Goal: Transaction & Acquisition: Purchase product/service

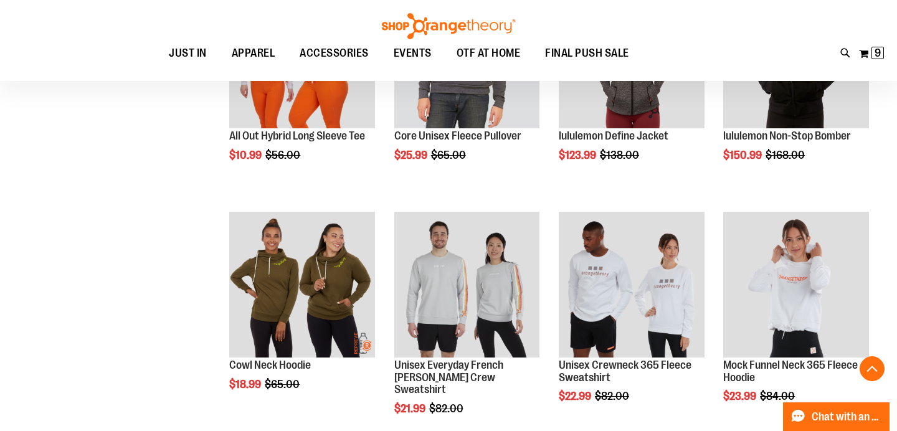
scroll to position [533, 0]
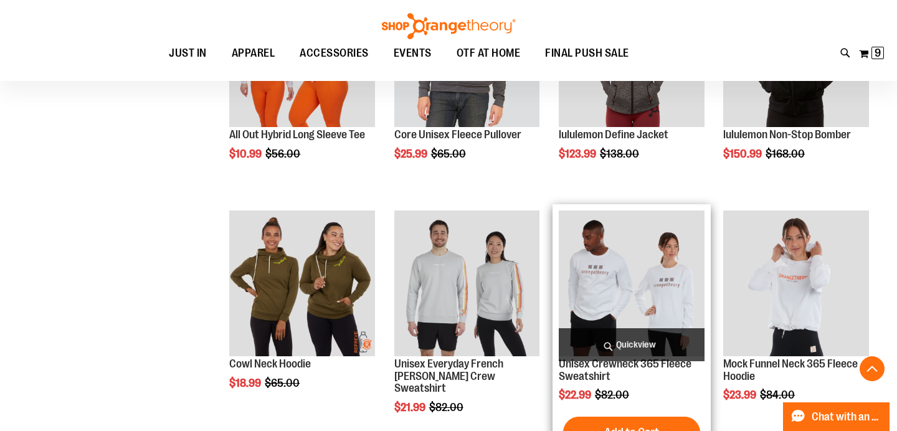
click at [665, 287] on img "product" at bounding box center [632, 284] width 146 height 146
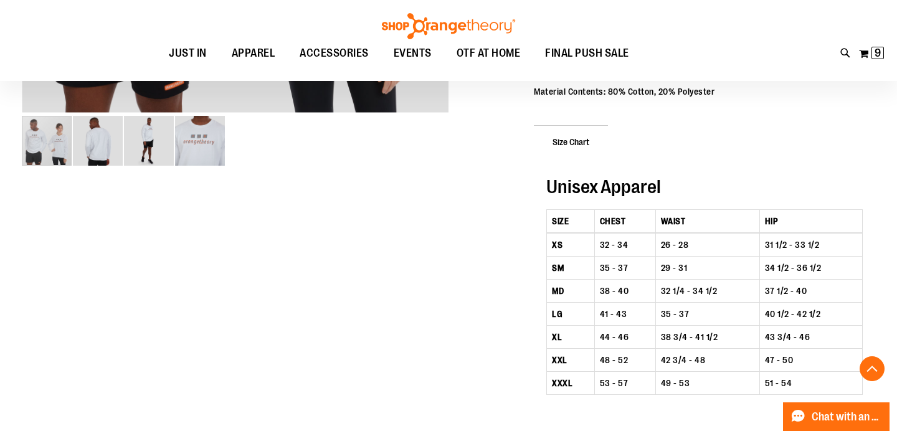
scroll to position [363, 0]
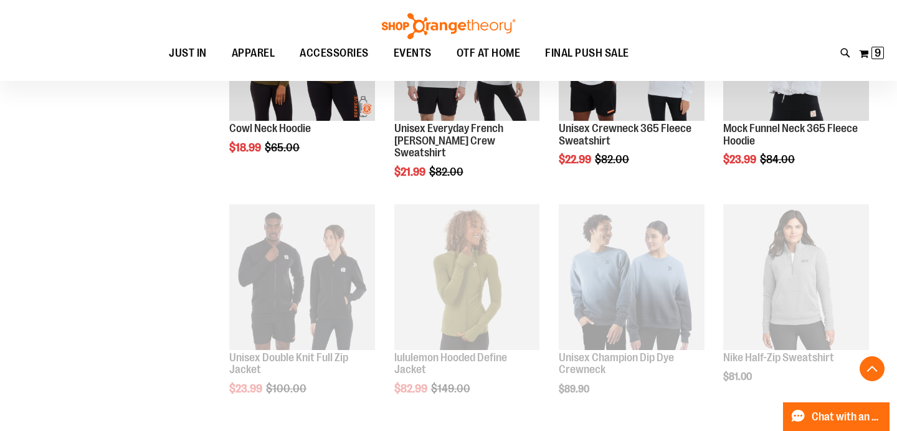
scroll to position [590, 0]
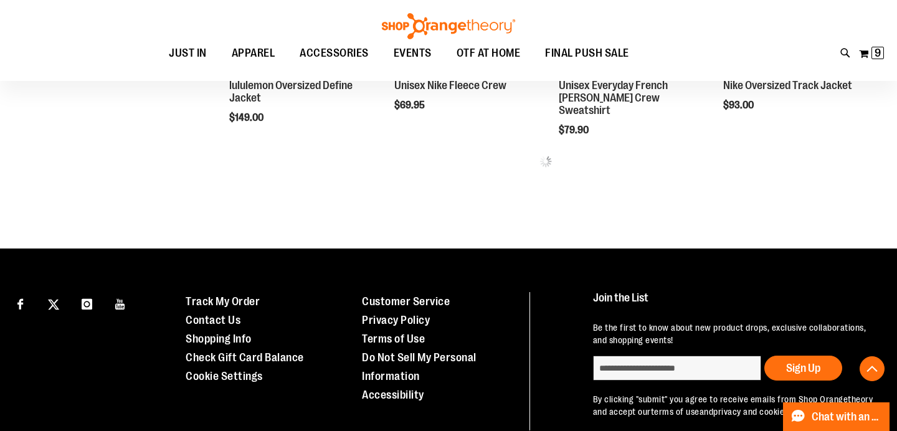
scroll to position [1319, 0]
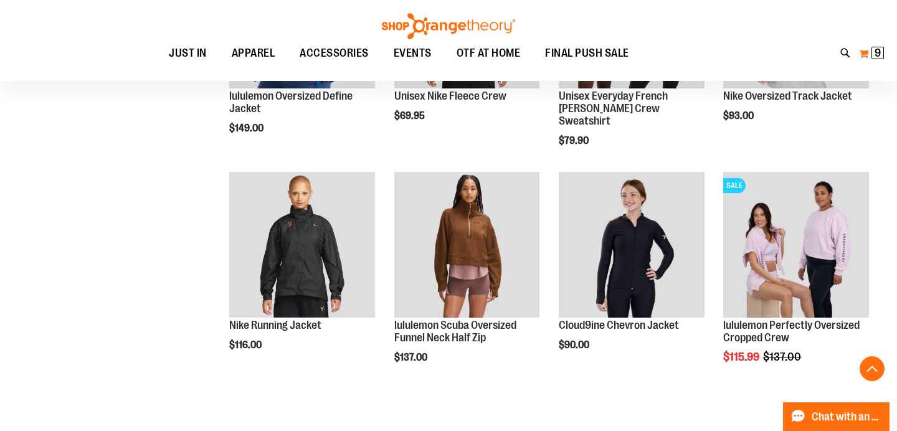
type input "**********"
click at [875, 52] on span "9" at bounding box center [878, 53] width 6 height 12
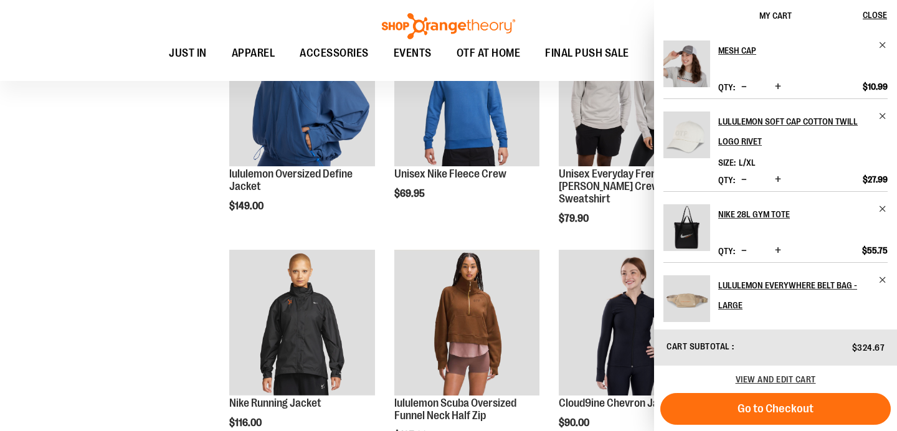
scroll to position [1232, 0]
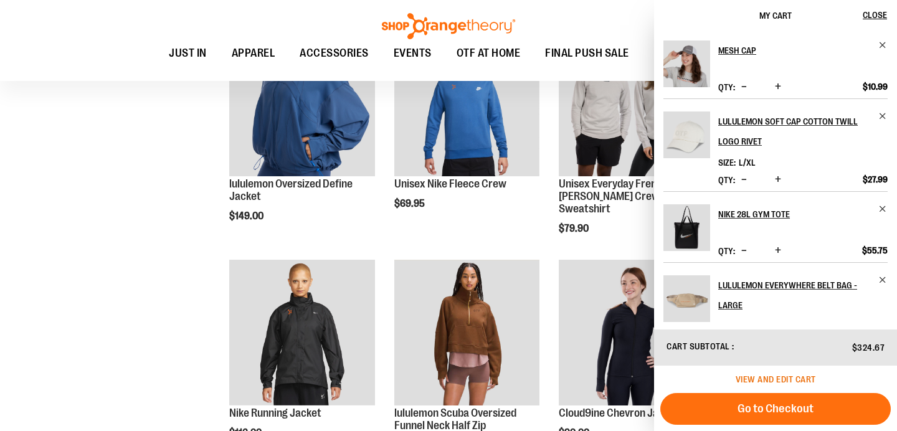
click at [777, 376] on span "View and edit cart" at bounding box center [776, 380] width 80 height 10
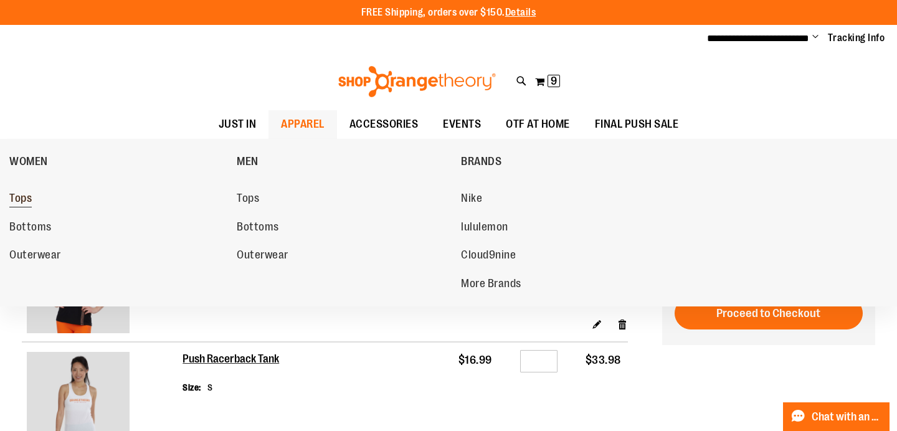
type input "**********"
click at [23, 199] on span "Tops" at bounding box center [20, 200] width 22 height 16
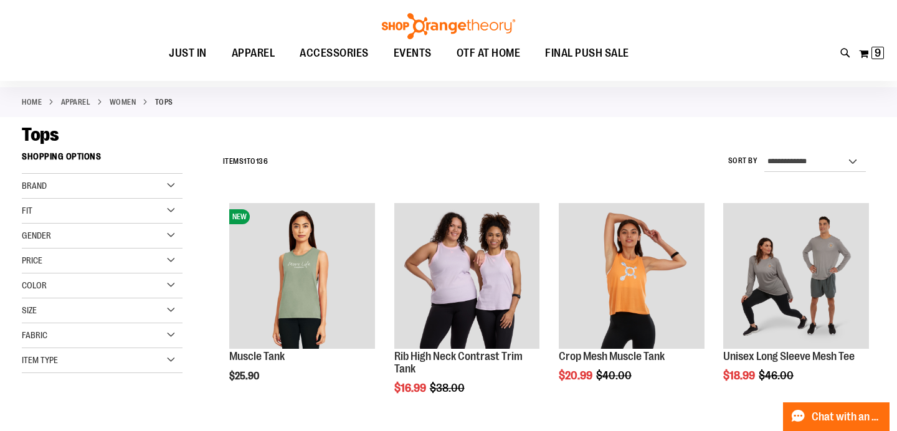
scroll to position [52, 0]
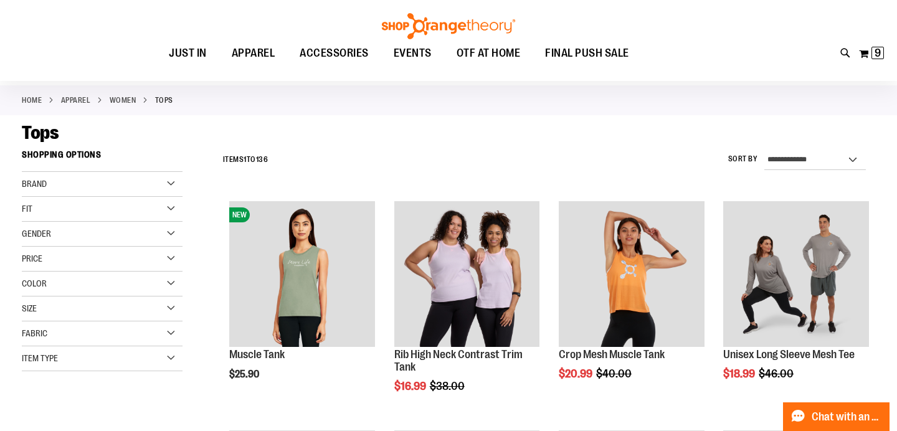
type input "**********"
click at [173, 208] on div "Fit" at bounding box center [102, 209] width 161 height 25
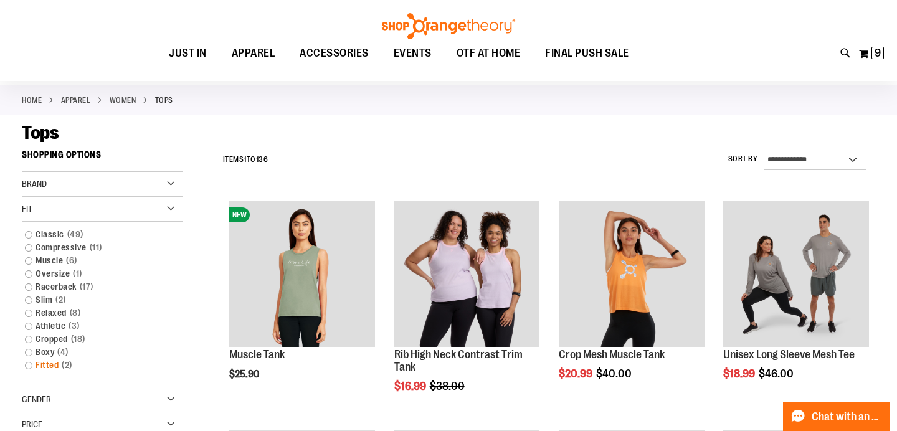
click at [29, 367] on link "Fitted 2 items" at bounding box center [96, 365] width 155 height 13
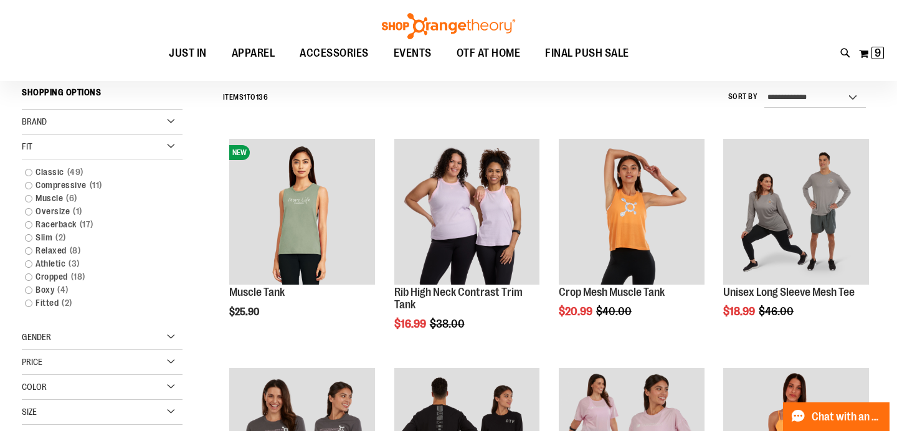
scroll to position [116, 0]
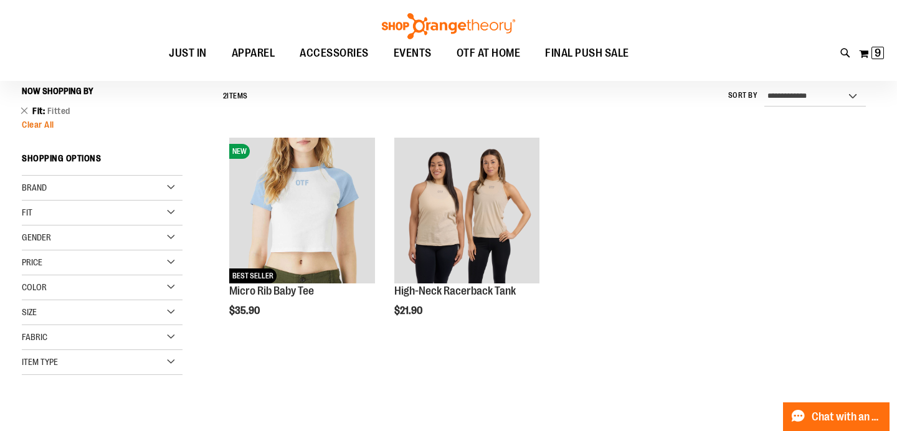
click at [44, 125] on span "Clear All" at bounding box center [38, 125] width 32 height 10
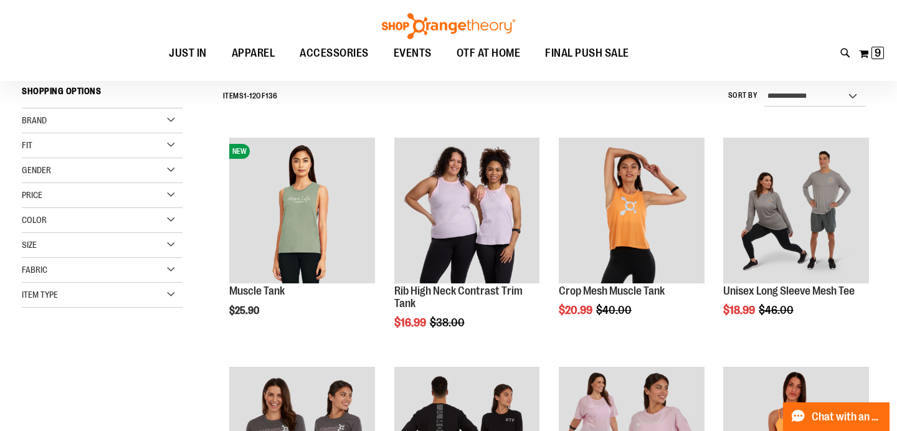
click at [173, 295] on div "Item Type" at bounding box center [102, 295] width 161 height 25
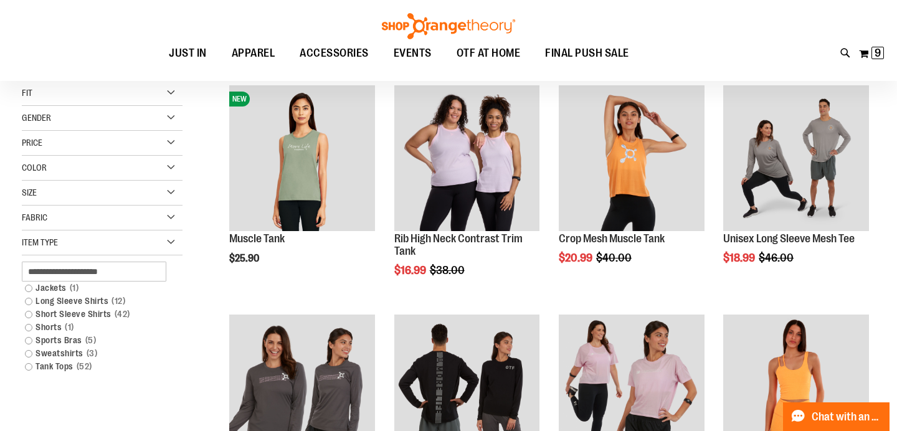
scroll to position [173, 0]
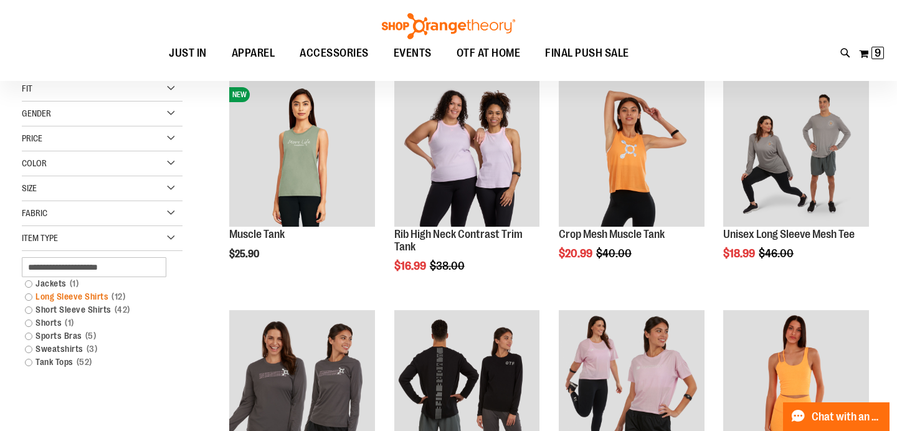
click at [29, 296] on link "Long Sleeve Shirts 12 items" at bounding box center [96, 296] width 155 height 13
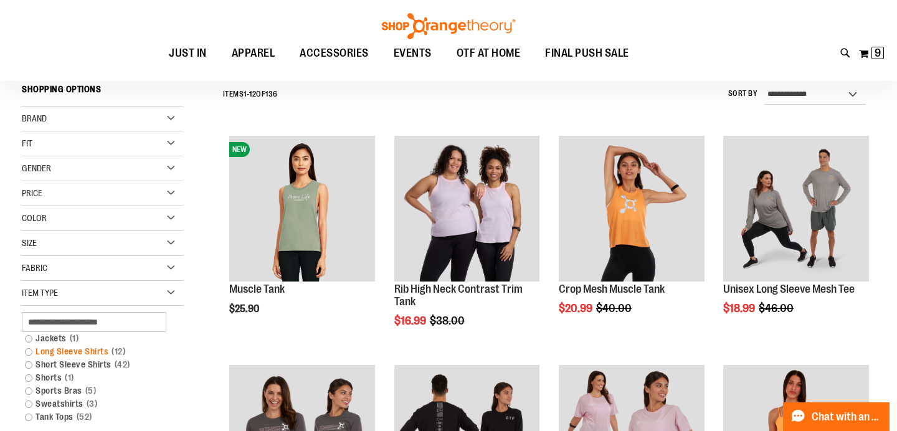
scroll to position [116, 0]
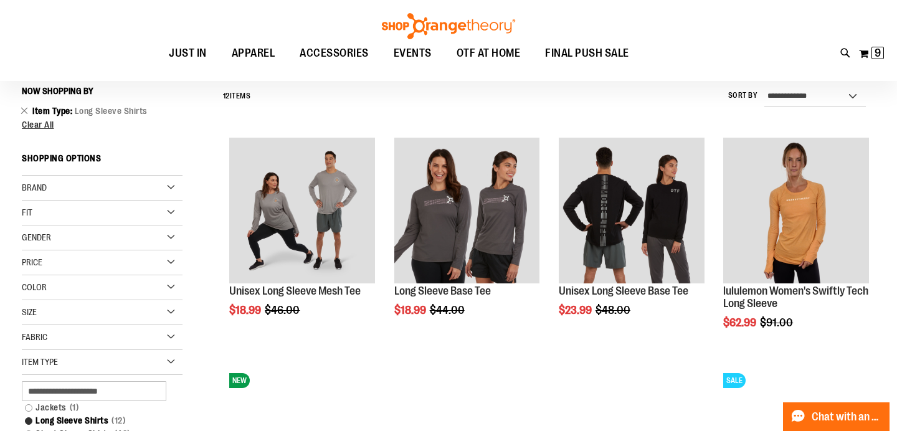
click at [29, 353] on div "Item Type" at bounding box center [102, 362] width 161 height 25
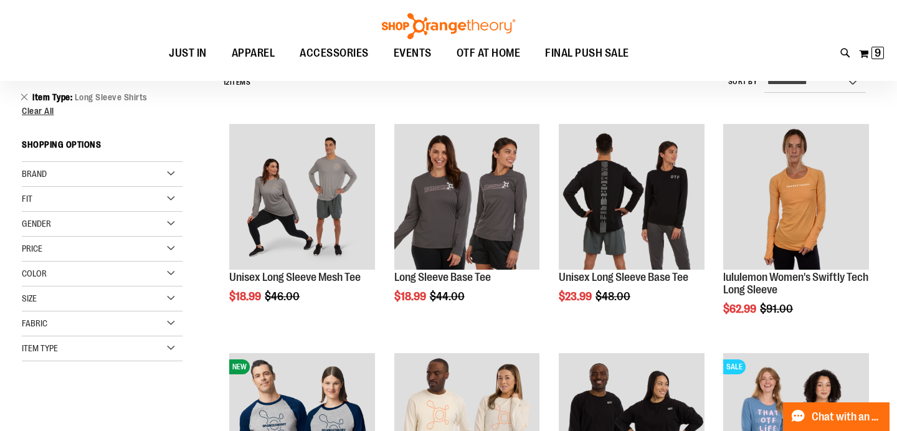
scroll to position [130, 0]
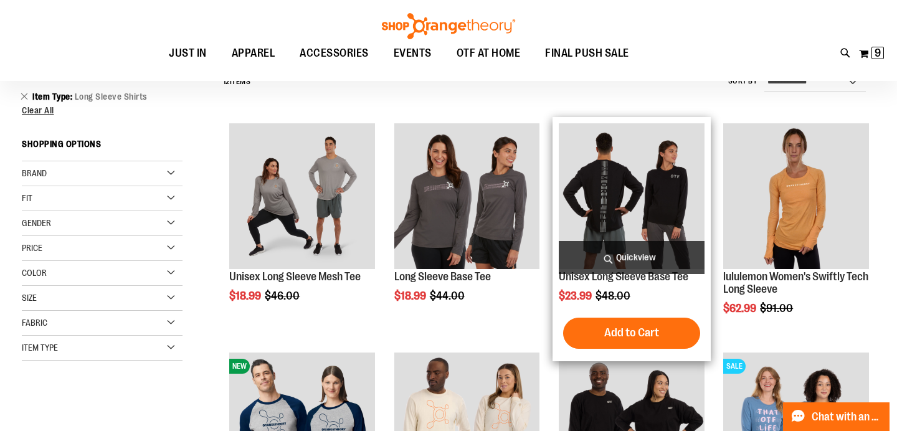
click at [667, 208] on img "product" at bounding box center [632, 196] width 146 height 146
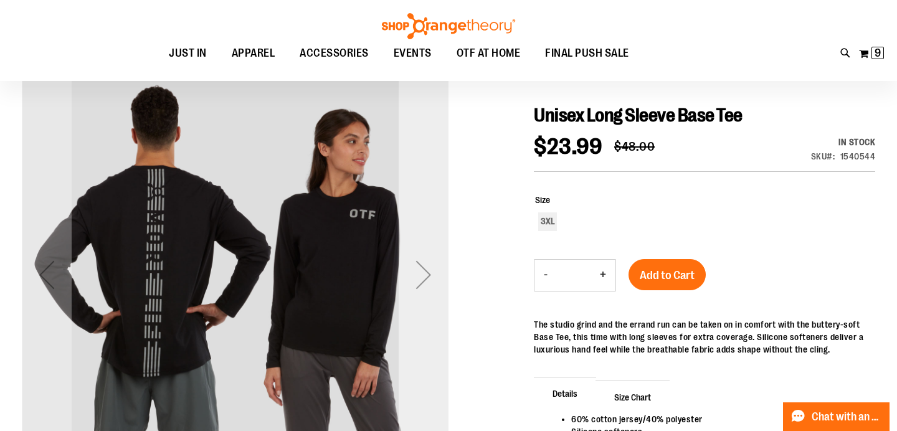
scroll to position [116, 0]
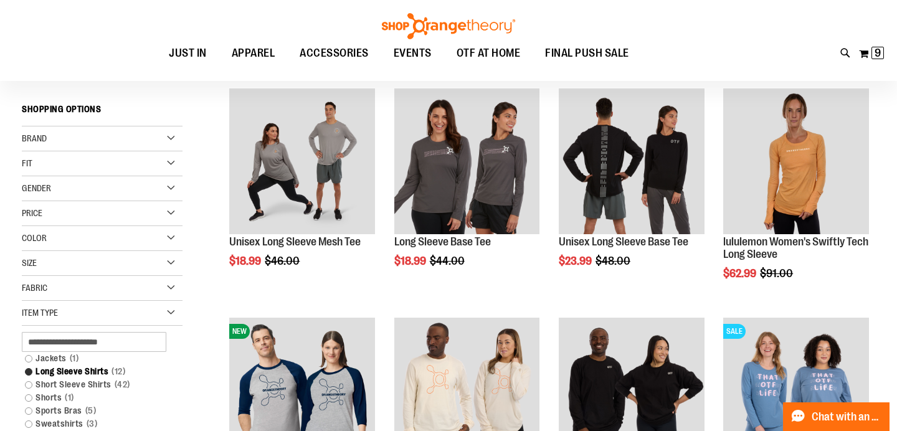
scroll to position [45, 0]
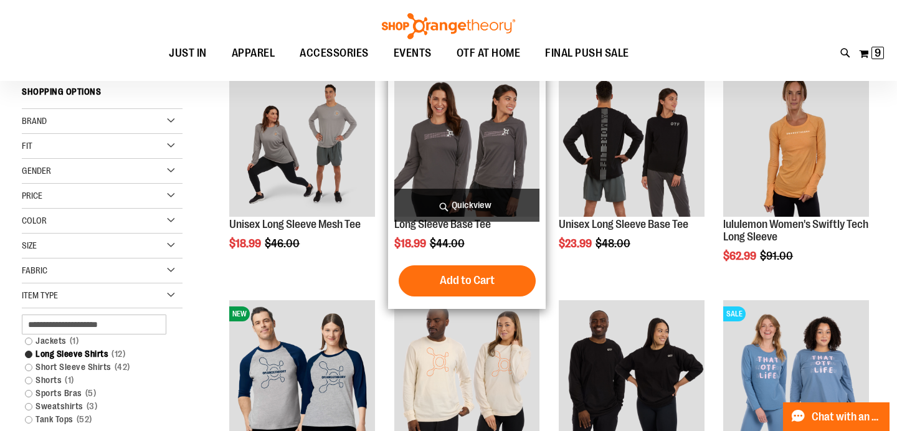
type input "**********"
click at [500, 196] on span "Quickview" at bounding box center [468, 205] width 146 height 33
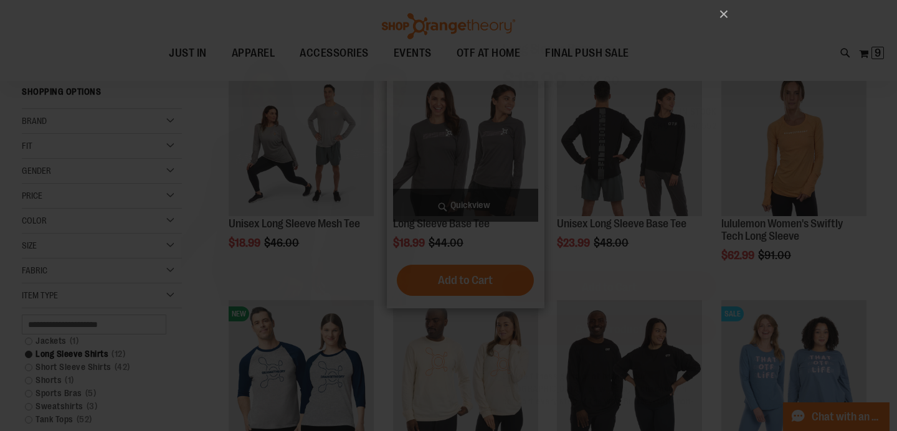
scroll to position [0, 0]
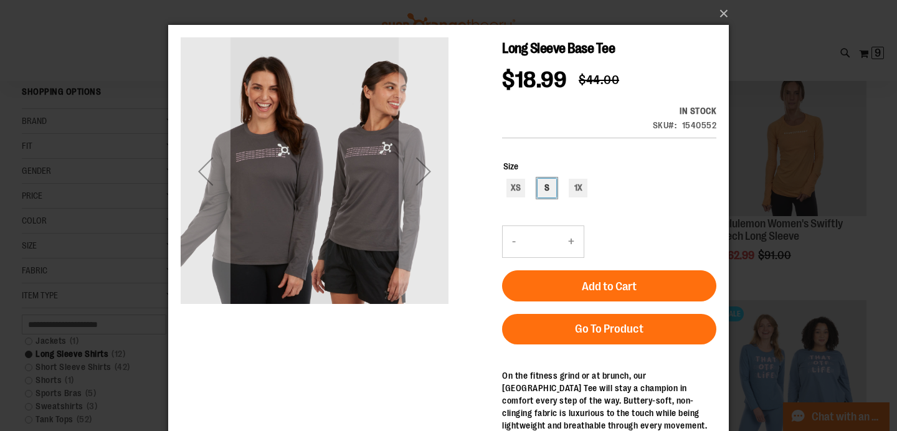
click at [543, 191] on div "S" at bounding box center [547, 188] width 19 height 19
type input "***"
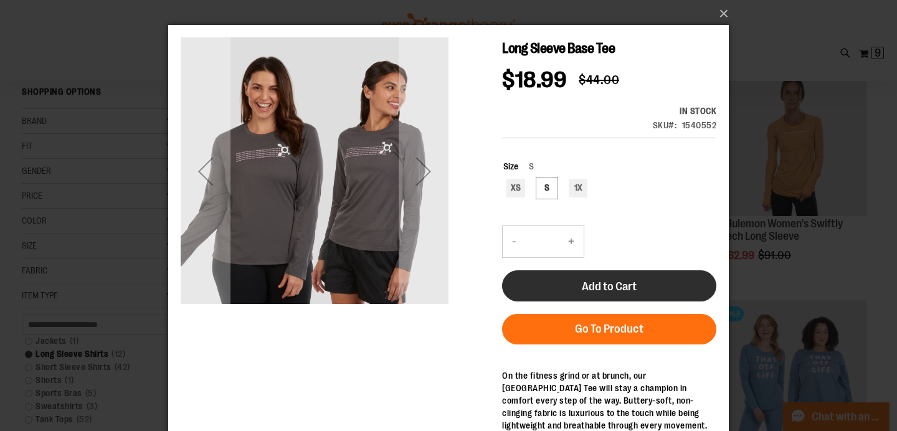
click at [589, 283] on span "Add to Cart" at bounding box center [609, 287] width 55 height 14
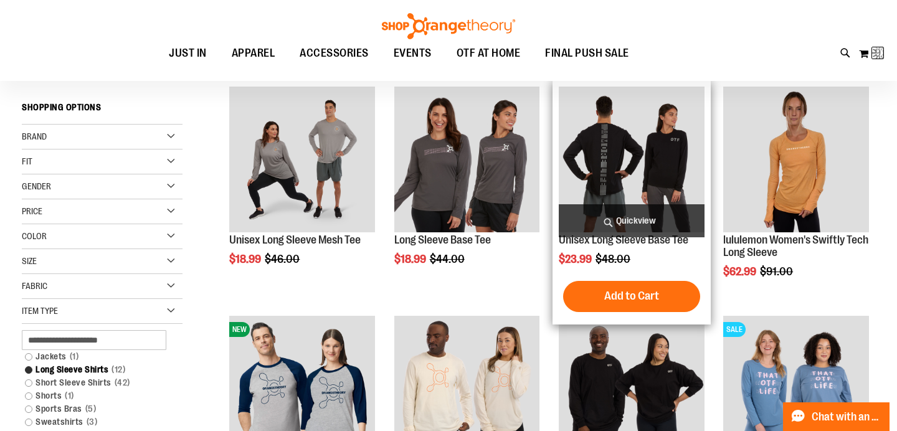
scroll to position [10, 0]
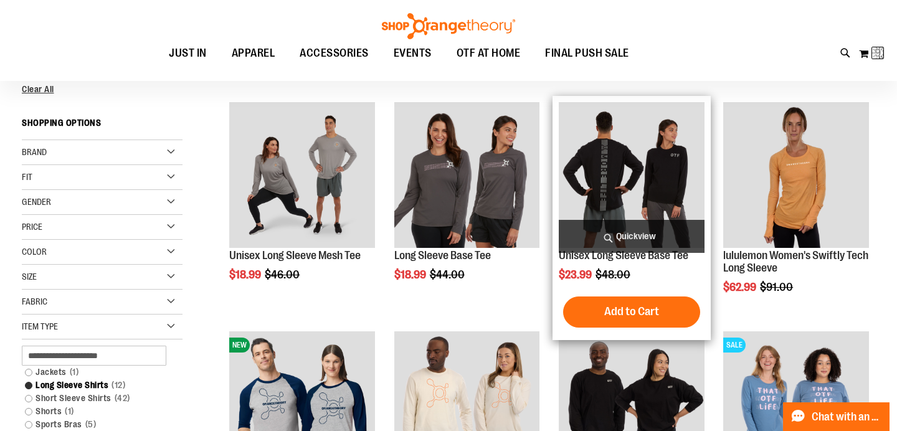
click at [620, 286] on div "Unisex Long Sleeve Base Tee $23.99 Regular Price $48.00 Quickview" at bounding box center [632, 218] width 146 height 232
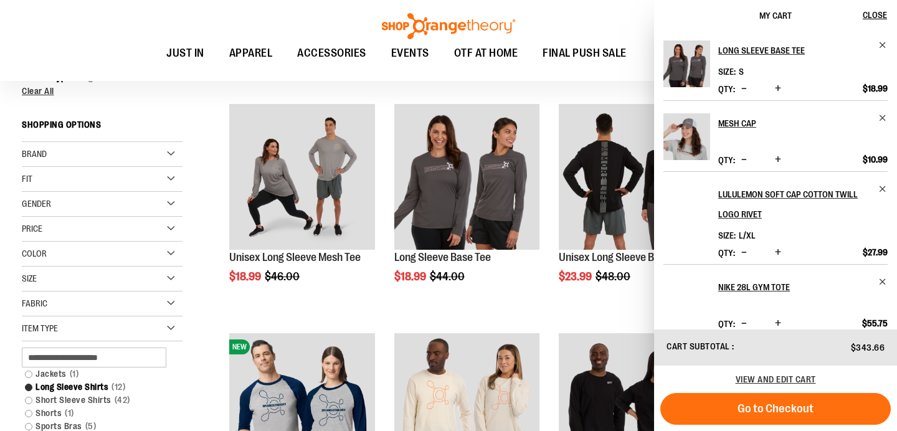
scroll to position [0, 0]
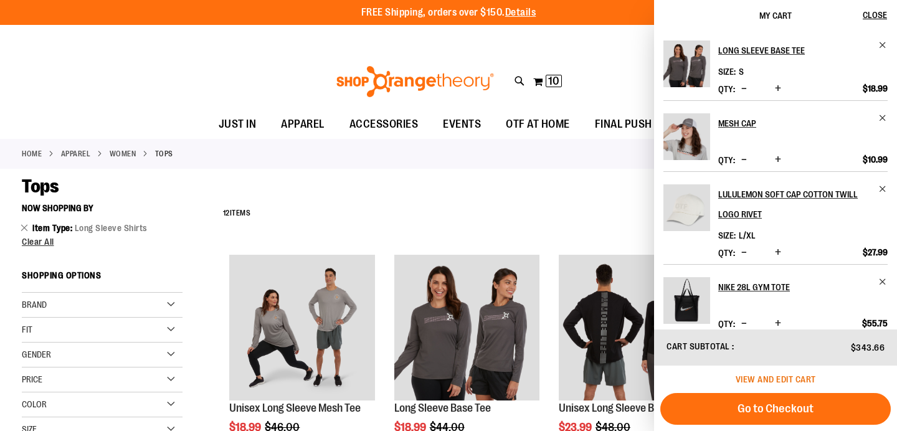
click at [768, 378] on span "View and edit cart" at bounding box center [776, 380] width 80 height 10
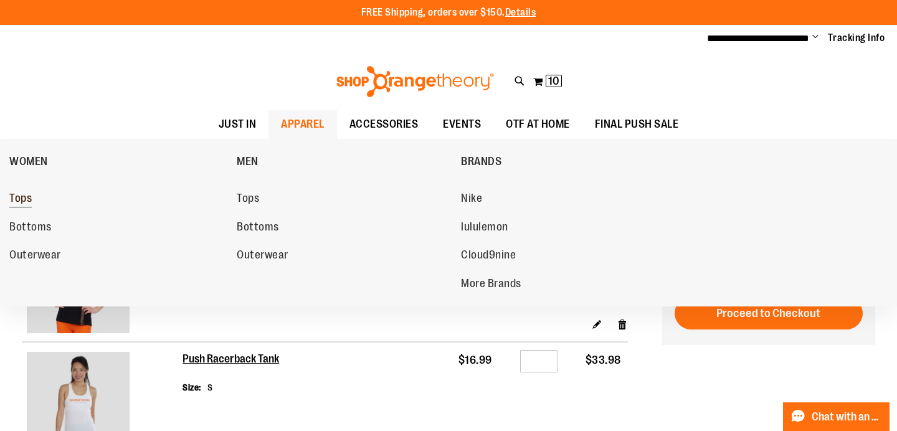
type input "**********"
click at [22, 196] on span "Tops" at bounding box center [20, 200] width 22 height 16
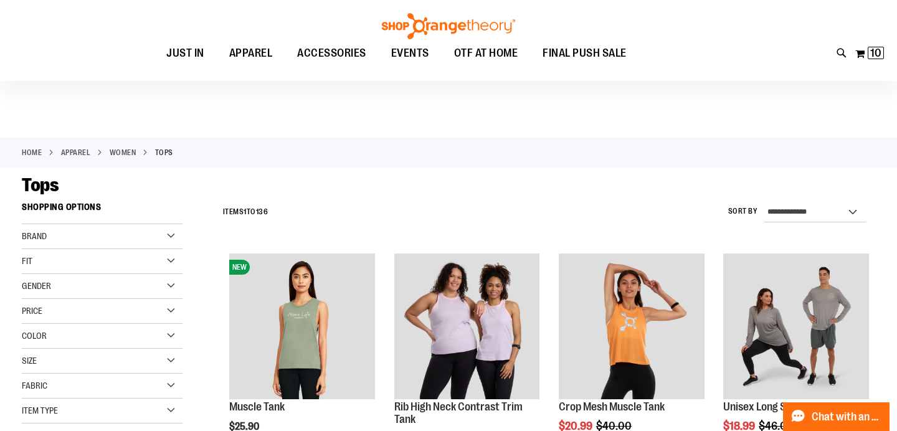
scroll to position [69, 0]
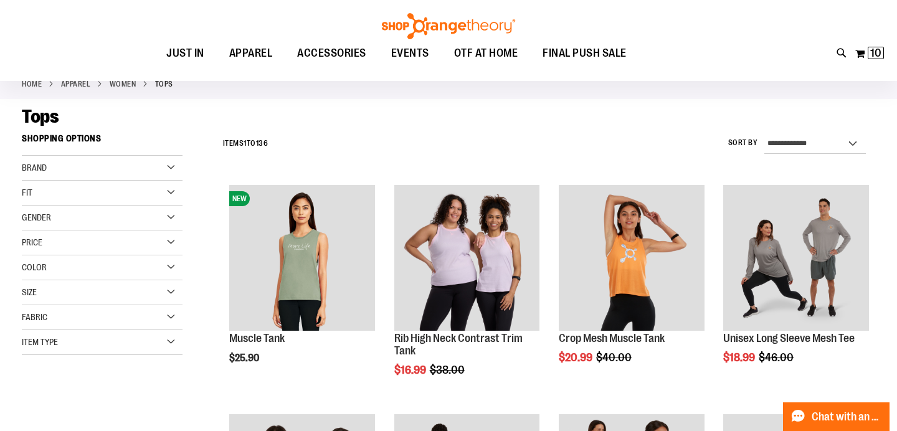
type input "**********"
click at [171, 343] on div "Item Type" at bounding box center [102, 342] width 161 height 25
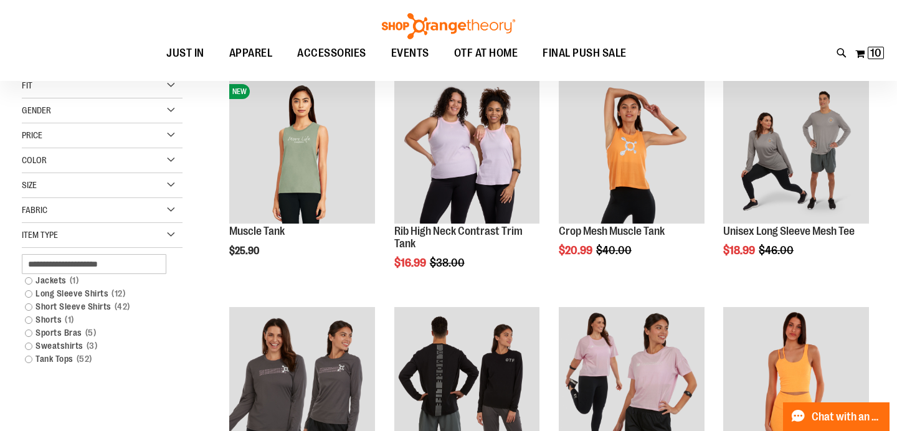
scroll to position [178, 0]
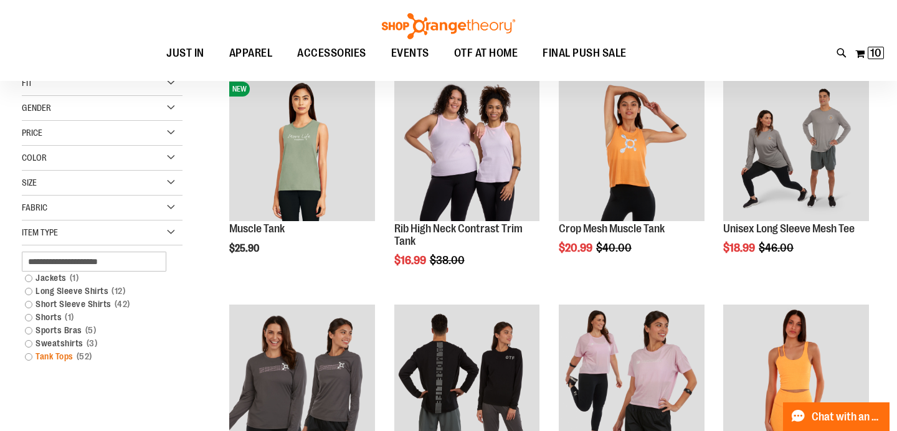
click at [30, 358] on link "Tank Tops 52 items" at bounding box center [96, 356] width 155 height 13
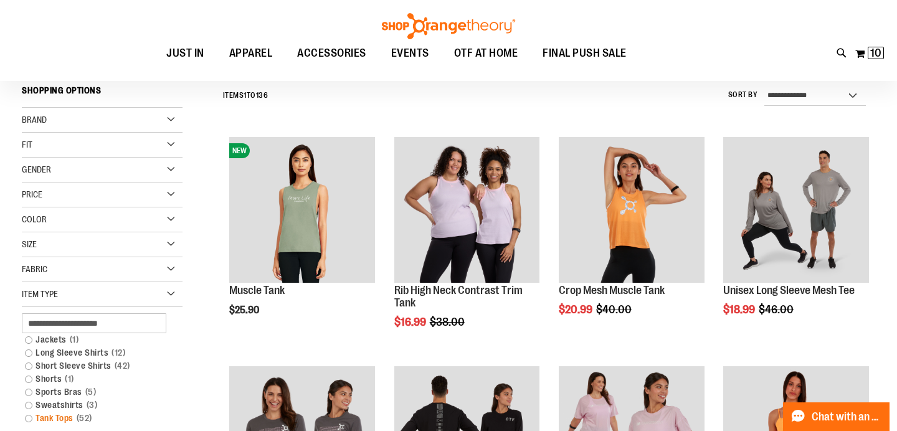
scroll to position [116, 0]
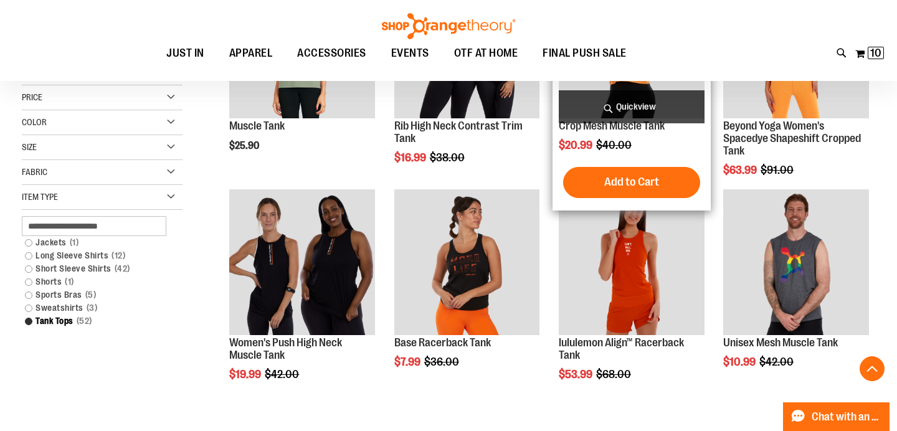
scroll to position [284, 0]
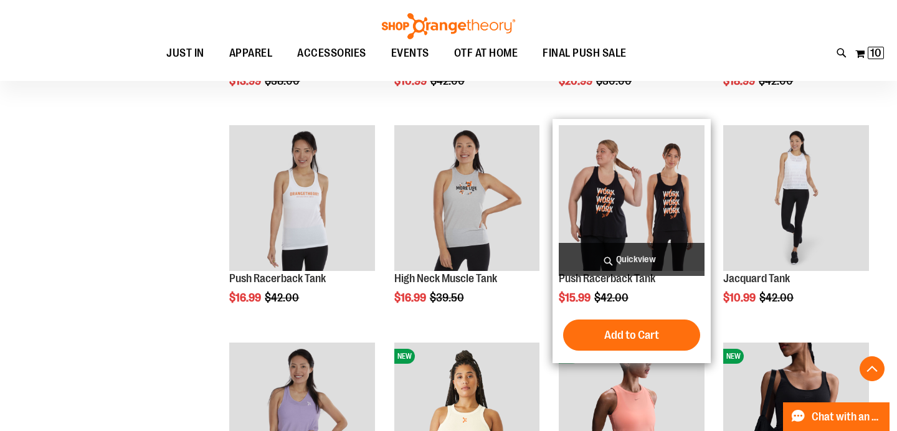
scroll to position [995, 0]
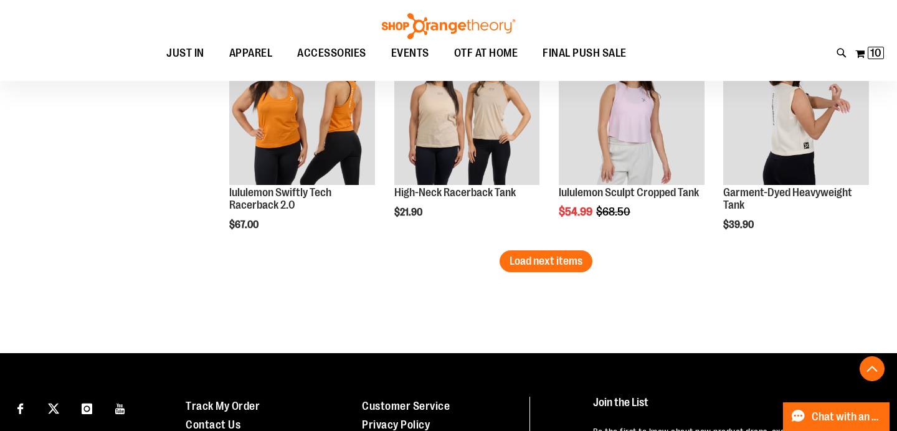
scroll to position [1953, 0]
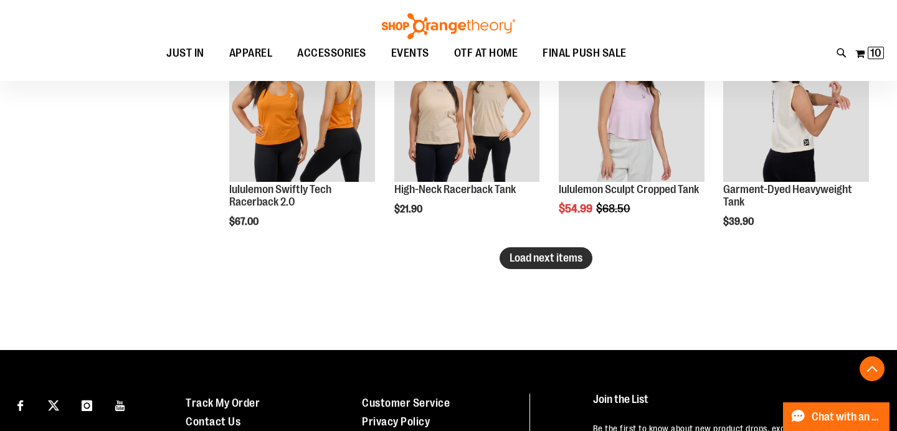
click at [529, 261] on span "Load next items" at bounding box center [546, 258] width 73 height 12
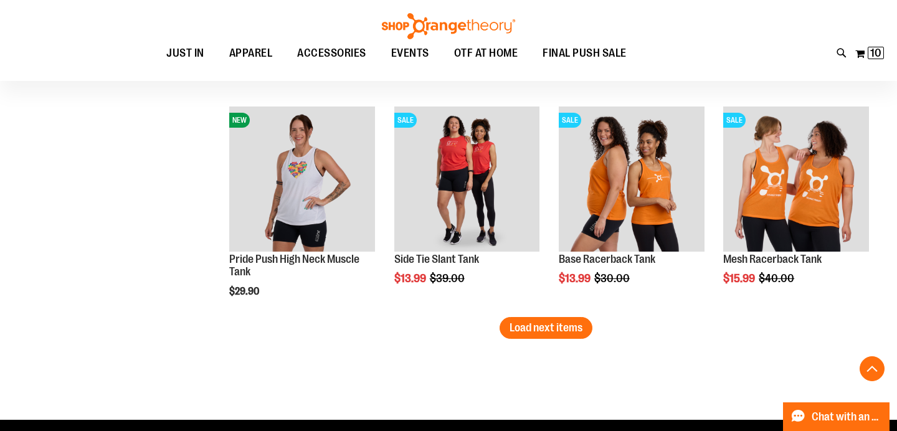
scroll to position [2537, 0]
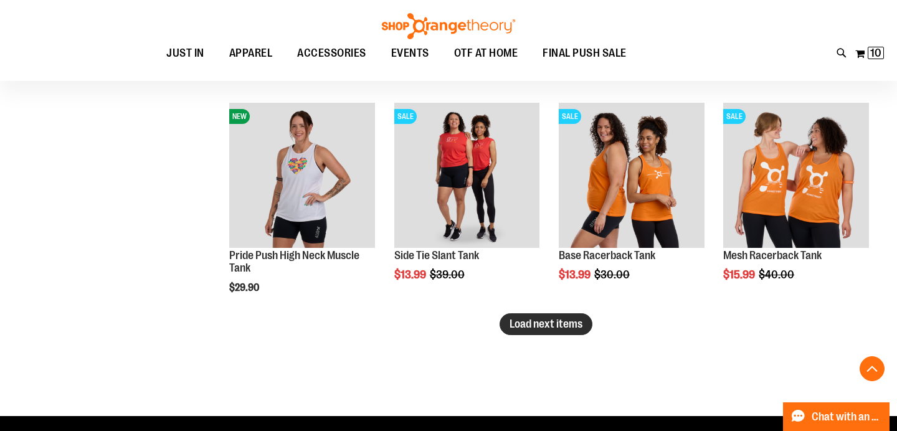
click at [560, 326] on span "Load next items" at bounding box center [546, 324] width 73 height 12
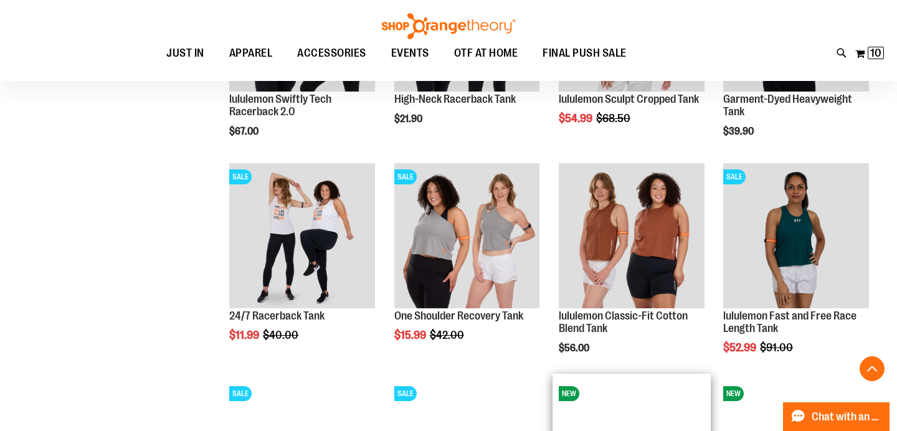
scroll to position [2039, 0]
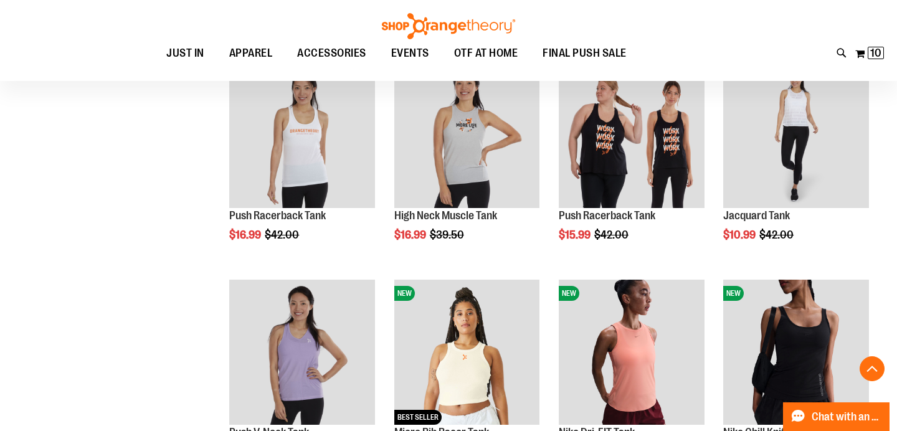
scroll to position [1034, 0]
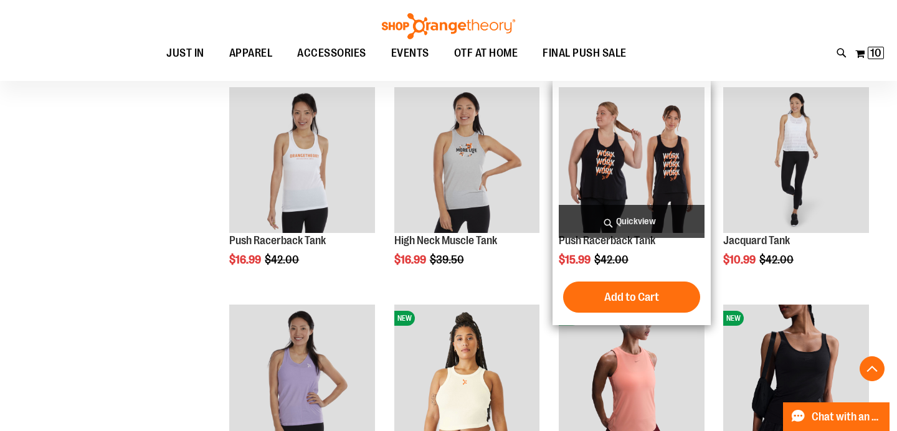
click at [629, 183] on img "product" at bounding box center [632, 160] width 146 height 146
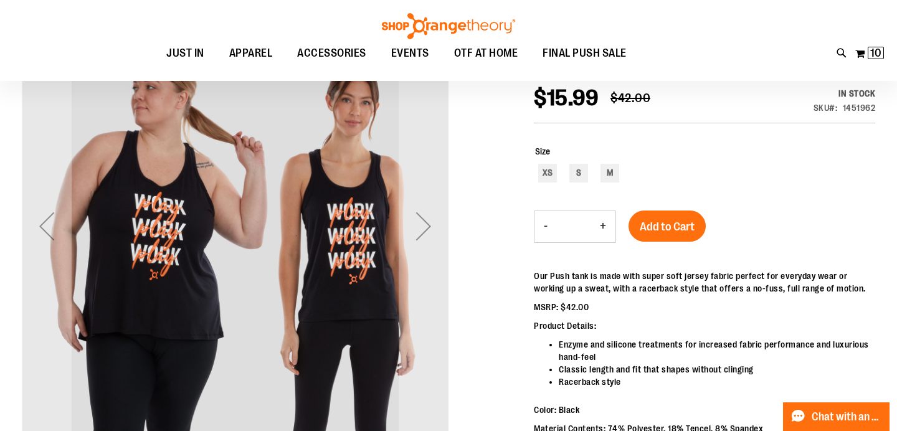
scroll to position [170, 0]
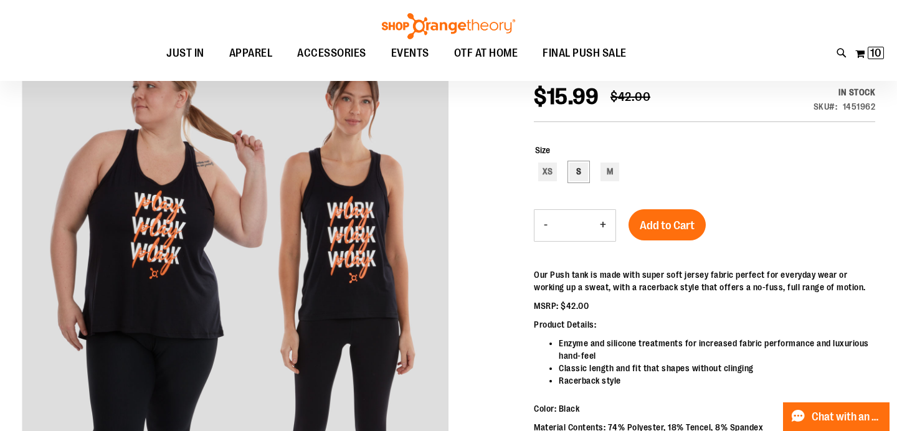
type input "**********"
click at [581, 171] on div "S" at bounding box center [579, 172] width 19 height 19
type input "***"
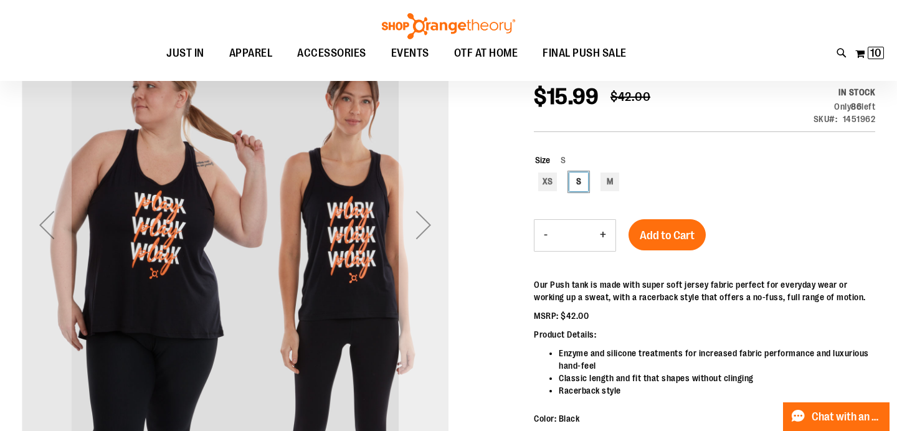
click at [421, 234] on div "Next" at bounding box center [424, 225] width 50 height 50
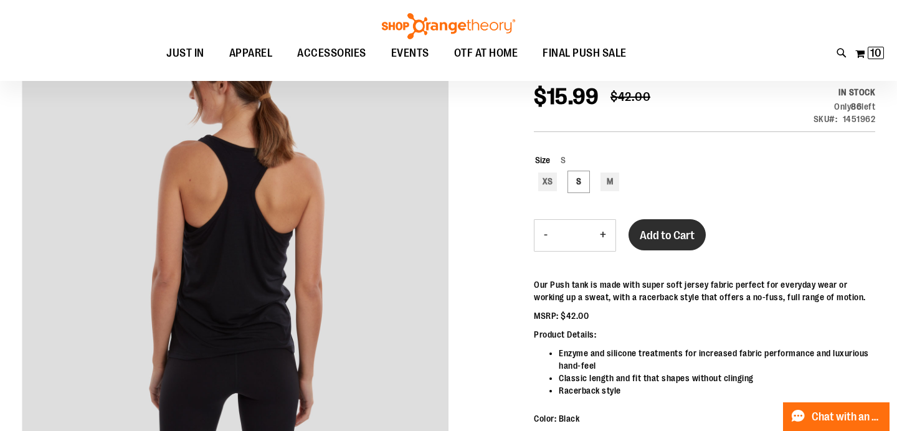
click at [664, 237] on span "Add to Cart" at bounding box center [667, 236] width 55 height 14
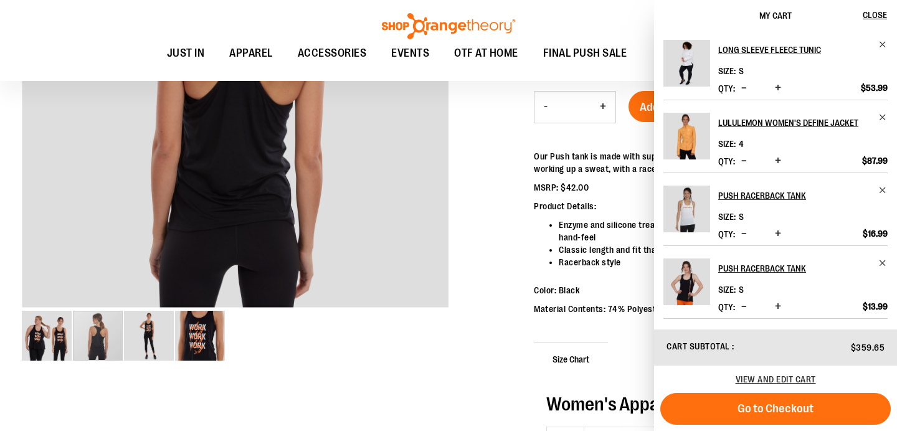
scroll to position [300, 0]
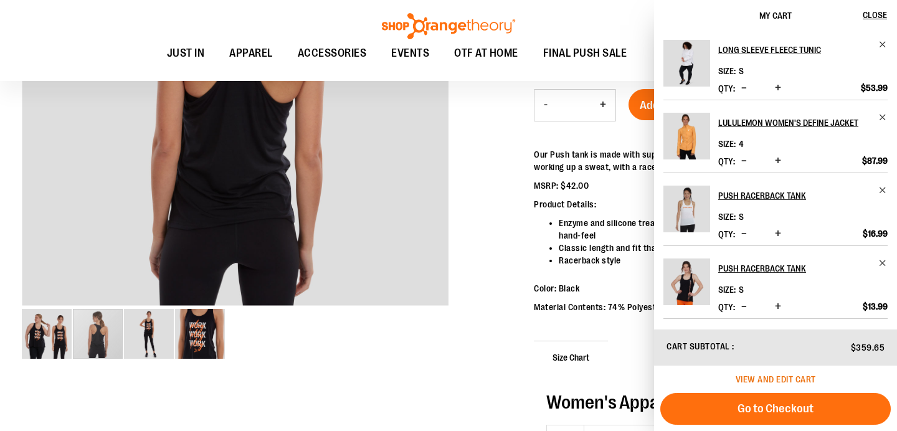
click at [777, 378] on span "View and edit cart" at bounding box center [776, 380] width 80 height 10
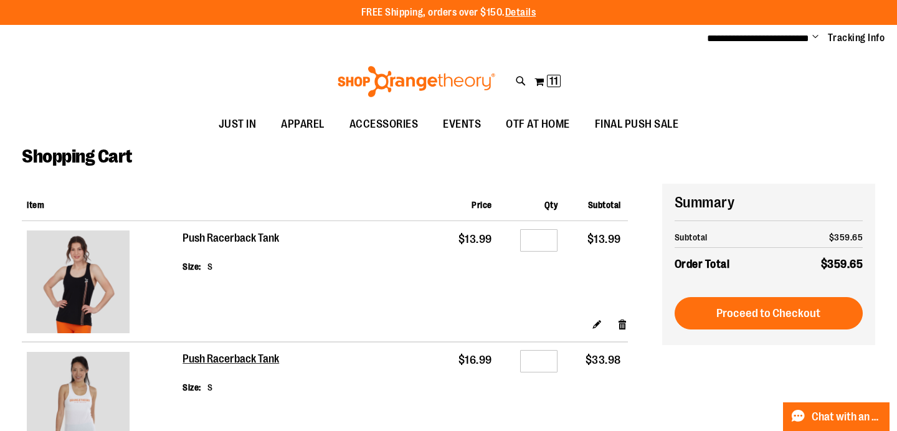
type input "**********"
click at [229, 236] on h2 "Push Racerback Tank" at bounding box center [232, 239] width 98 height 14
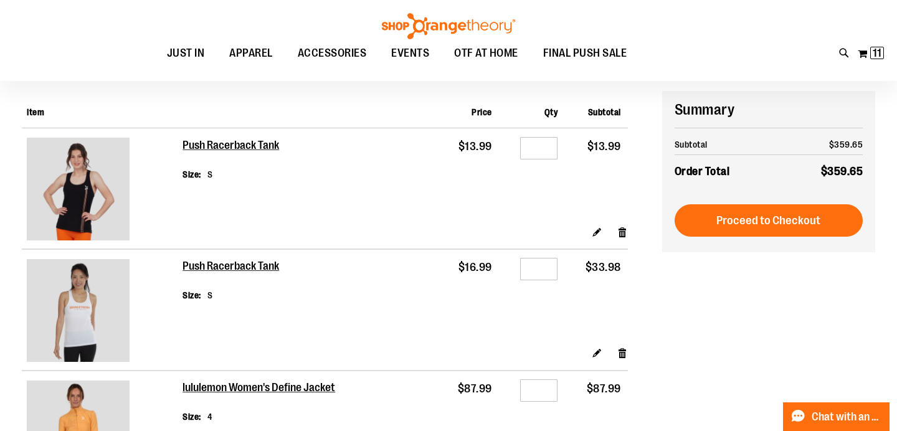
scroll to position [74, 0]
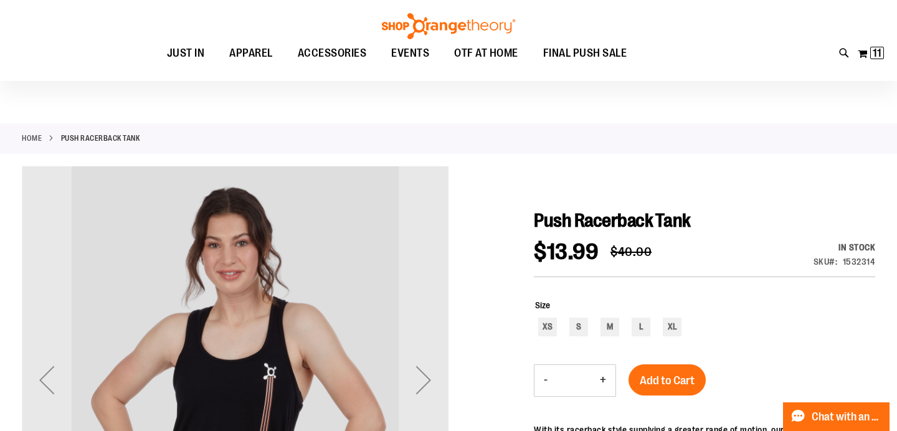
scroll to position [11, 0]
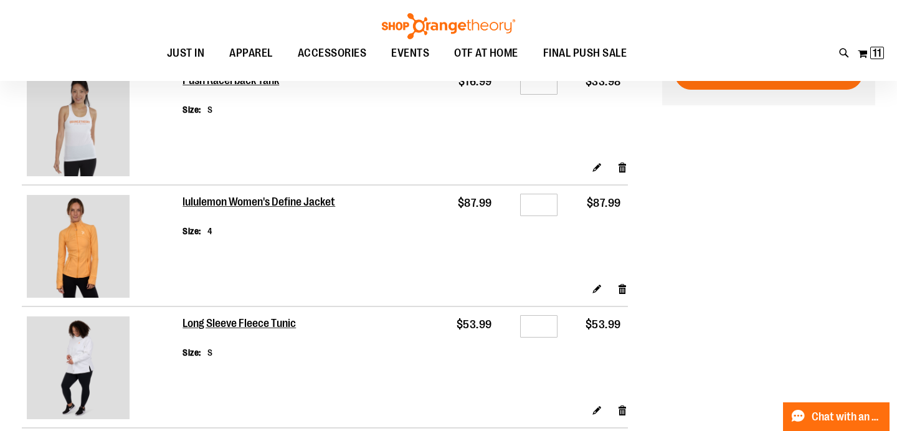
scroll to position [141, 0]
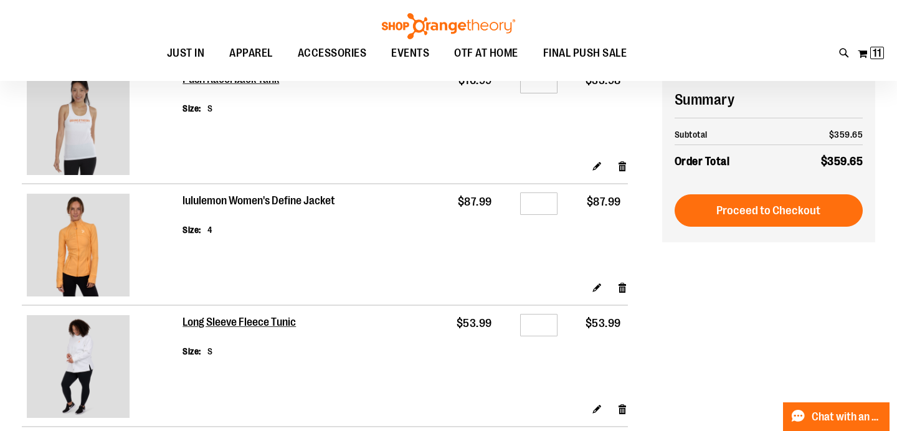
type input "**********"
click at [284, 197] on h2 "lululemon Women's Define Jacket" at bounding box center [260, 201] width 154 height 14
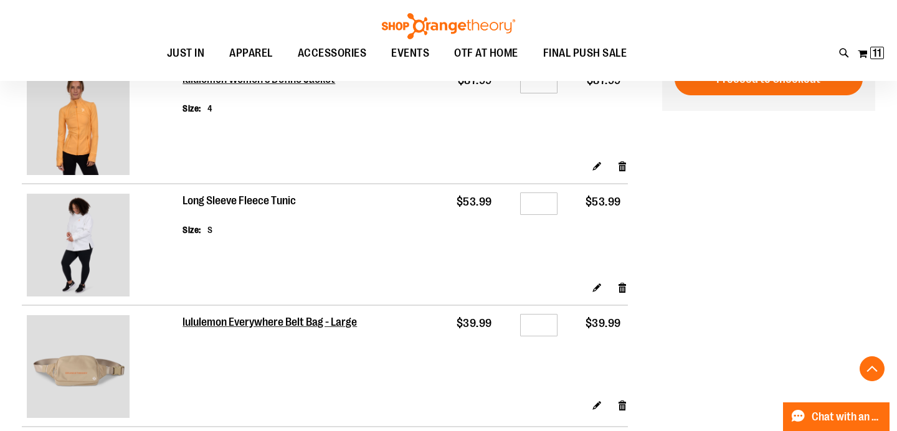
scroll to position [269, 0]
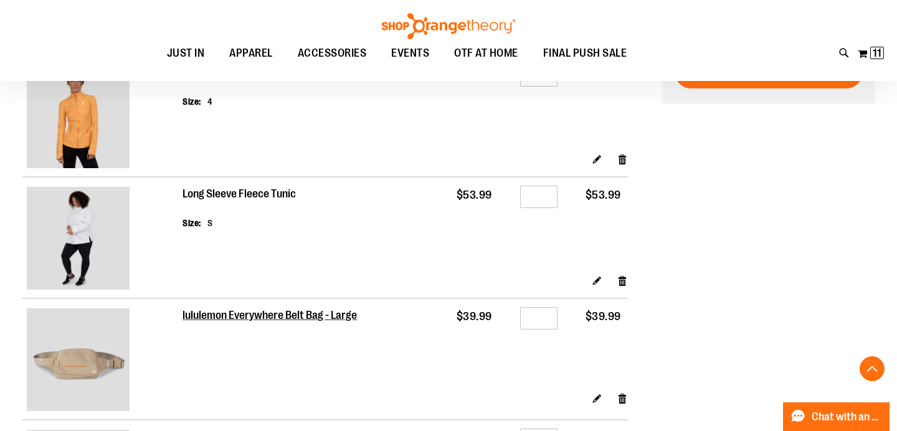
type input "**********"
click at [231, 194] on h2 "Long Sleeve Fleece Tunic" at bounding box center [240, 195] width 115 height 14
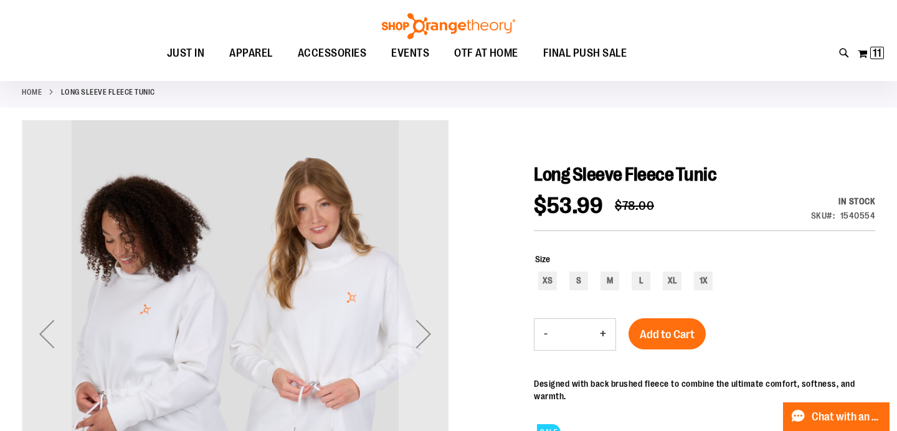
scroll to position [70, 0]
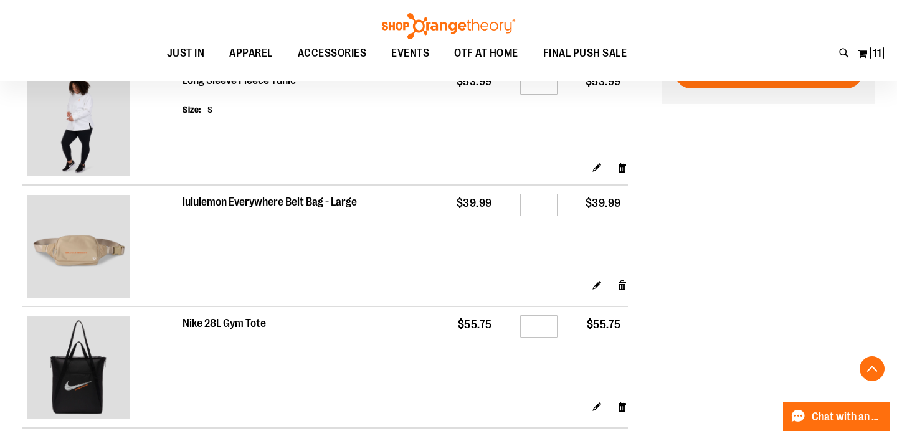
scroll to position [394, 0]
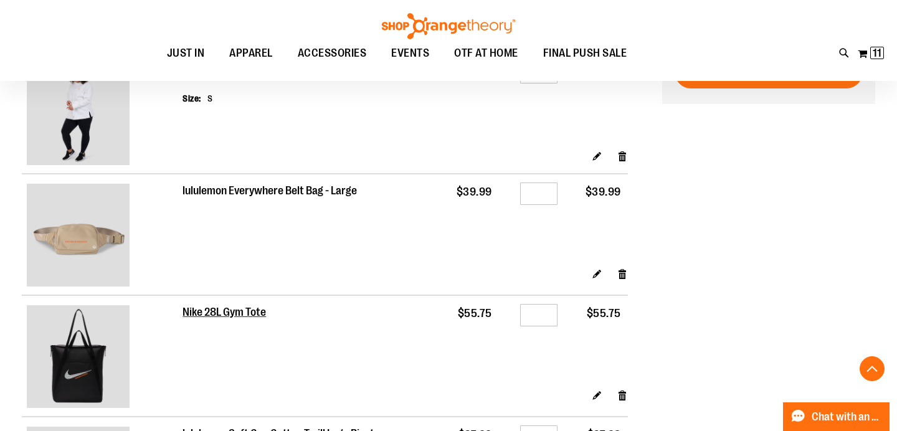
type input "**********"
click at [254, 193] on h2 "lululemon Everywhere Belt Bag - Large" at bounding box center [271, 191] width 176 height 14
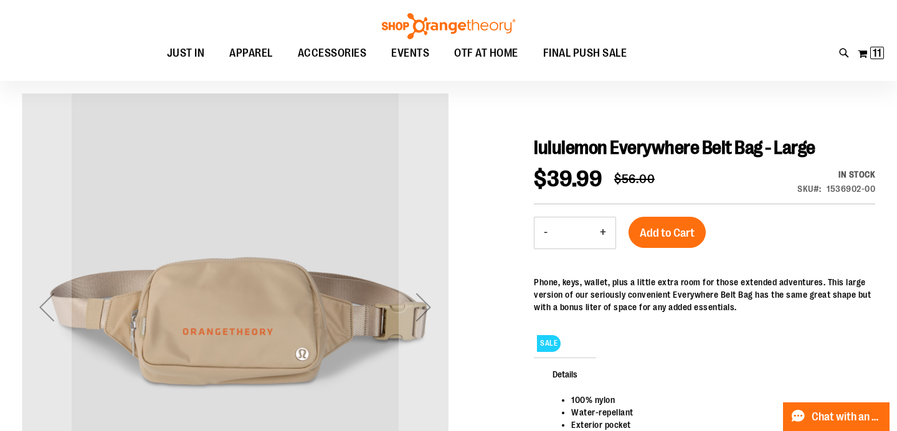
scroll to position [91, 0]
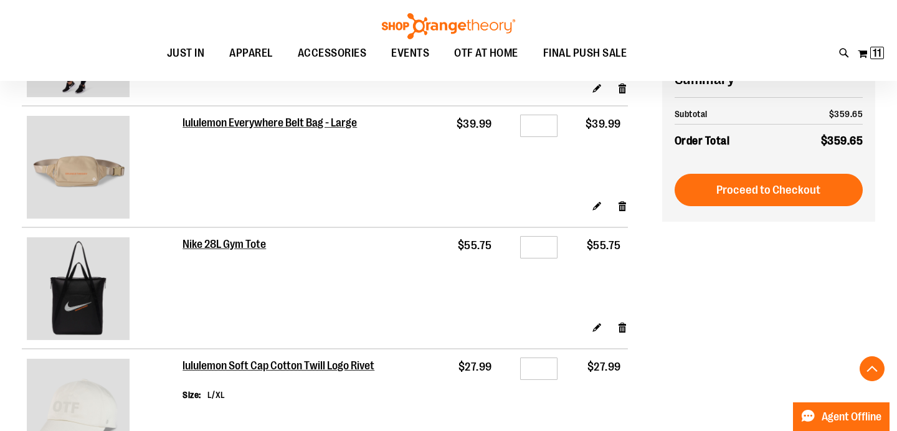
scroll to position [580, 0]
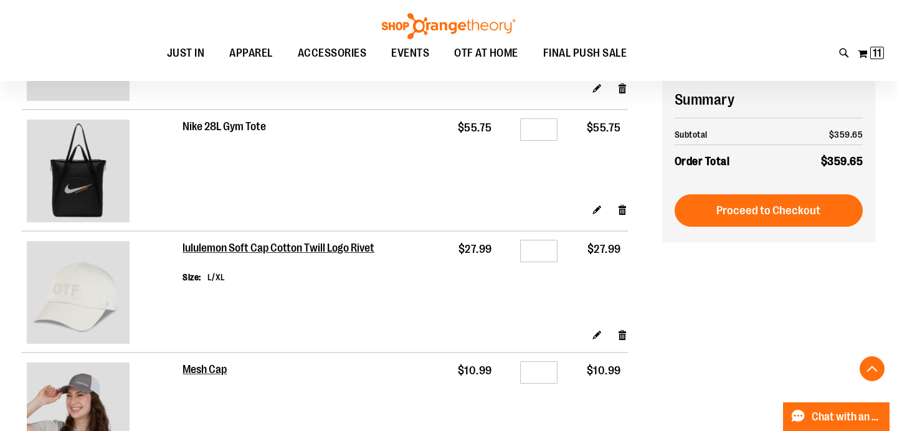
type input "**********"
click at [192, 123] on h2 "Nike 28L Gym Tote" at bounding box center [225, 127] width 84 height 14
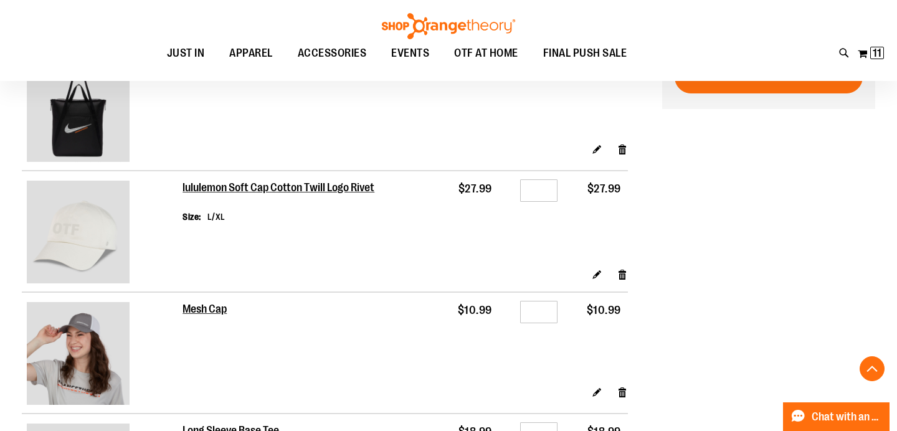
scroll to position [671, 0]
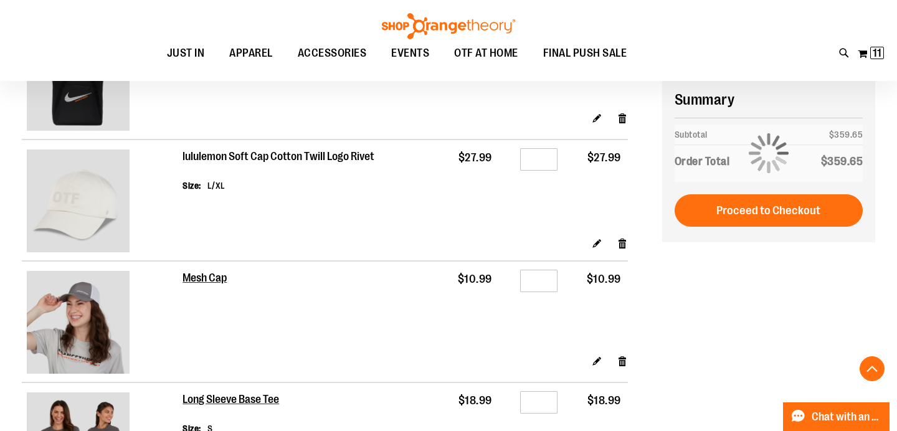
type input "**********"
click at [281, 156] on h2 "lululemon Soft Cap Cotton Twill Logo Rivet" at bounding box center [280, 157] width 194 height 14
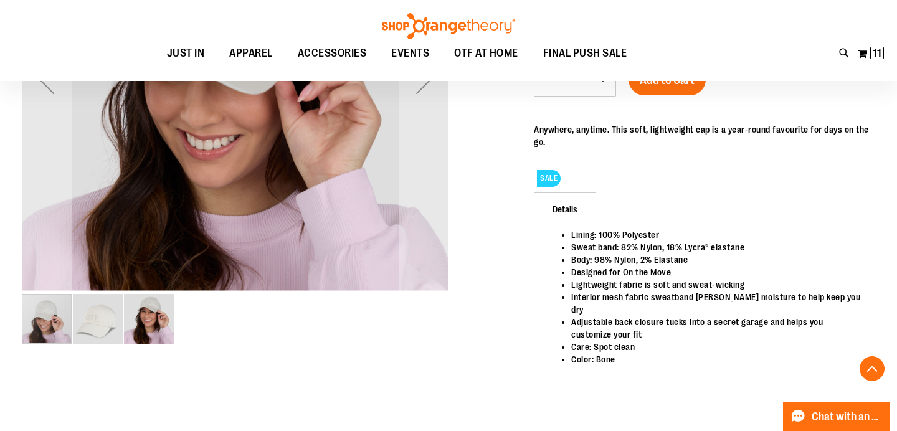
scroll to position [313, 0]
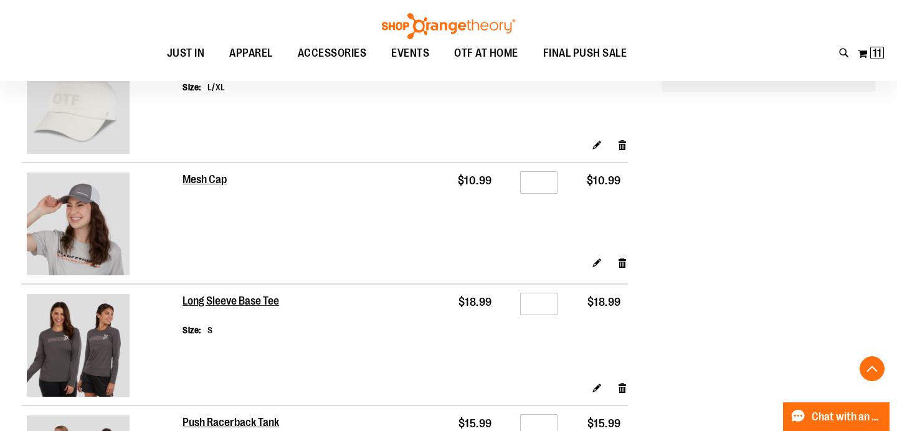
scroll to position [755, 0]
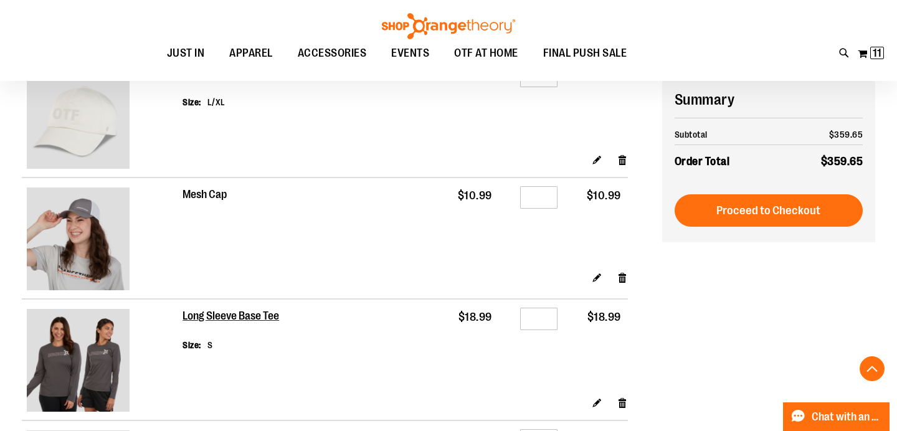
type input "**********"
click at [199, 194] on h2 "Mesh Cap" at bounding box center [205, 195] width 45 height 14
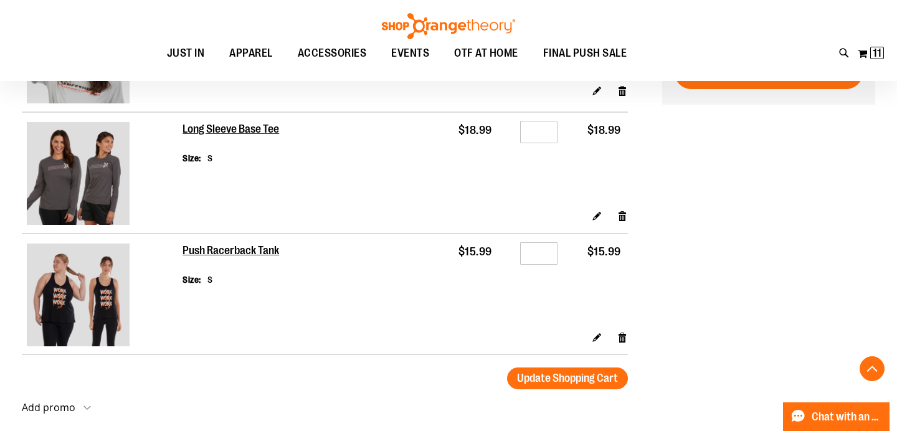
scroll to position [942, 0]
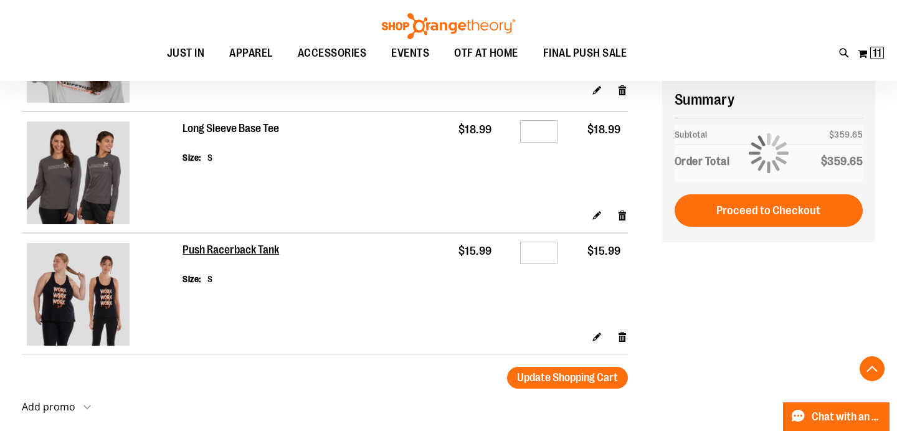
type input "**********"
click at [241, 129] on h2 "Long Sleeve Base Tee" at bounding box center [232, 129] width 98 height 14
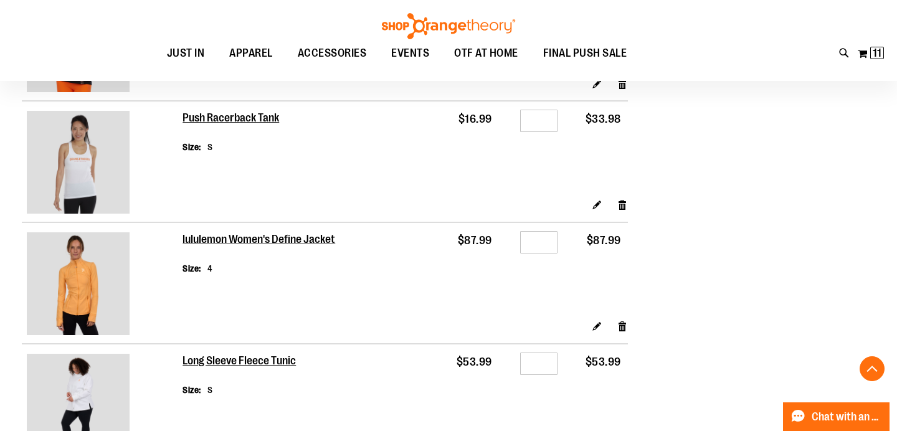
scroll to position [1226, 0]
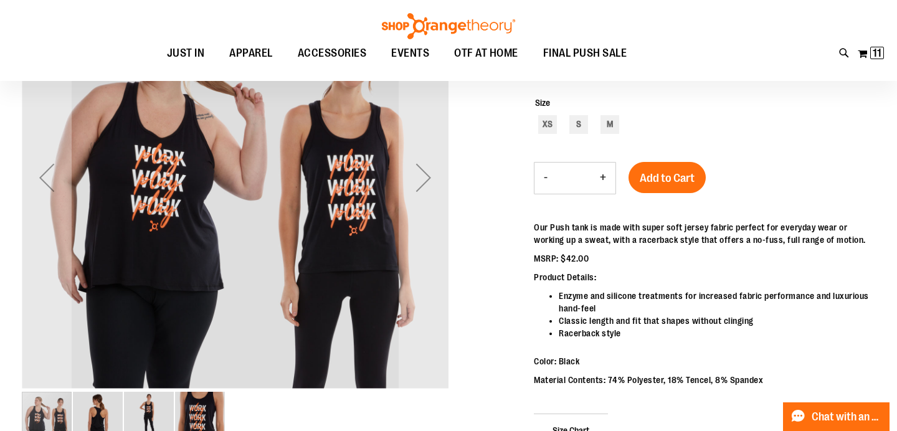
scroll to position [65, 0]
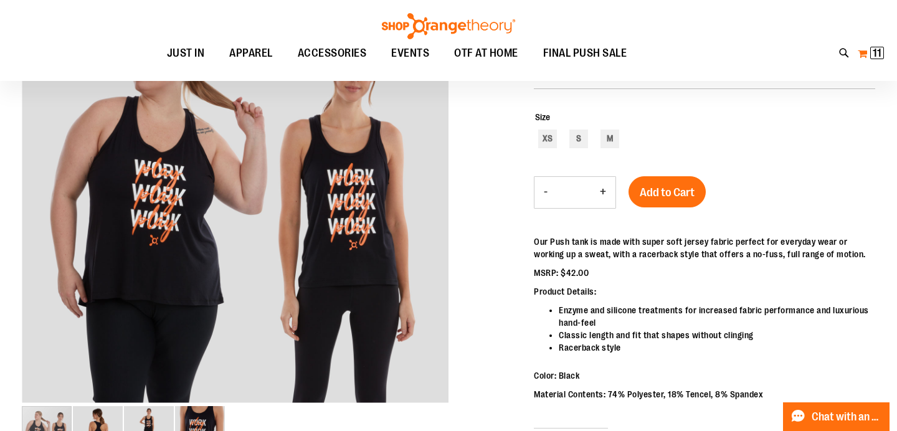
type input "**********"
click at [861, 55] on button "My Cart 11 11 items" at bounding box center [871, 54] width 27 height 20
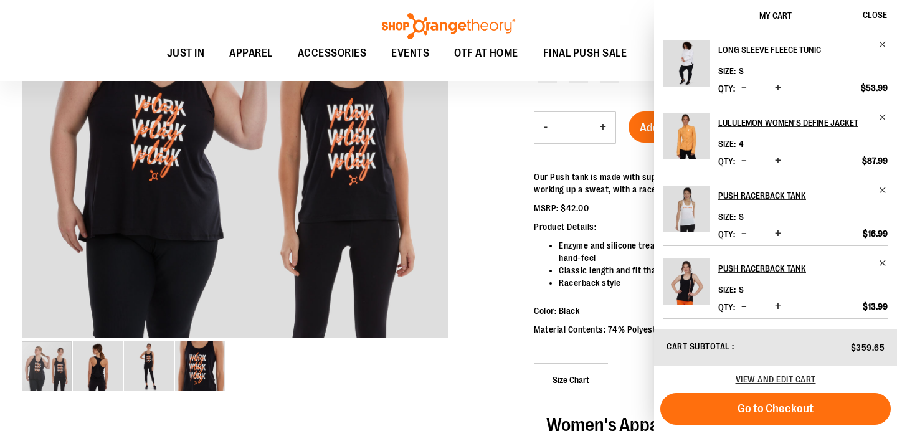
scroll to position [128, 0]
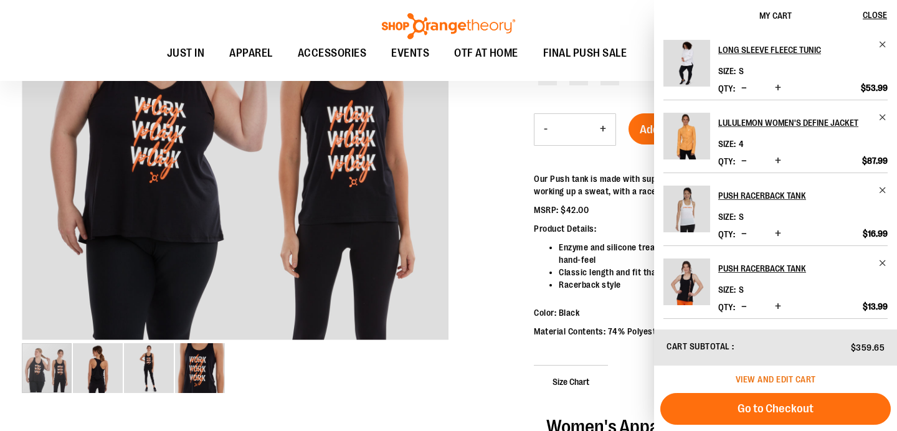
click at [776, 381] on span "View and edit cart" at bounding box center [776, 380] width 80 height 10
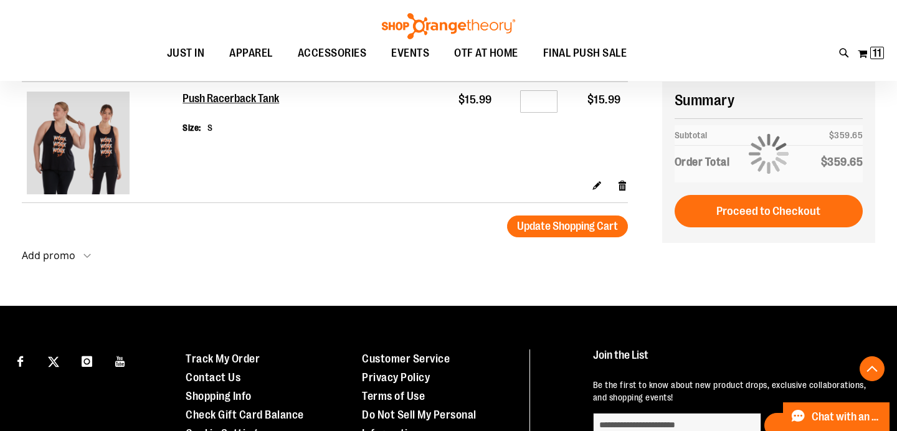
scroll to position [1233, 0]
